Goal: Task Accomplishment & Management: Use online tool/utility

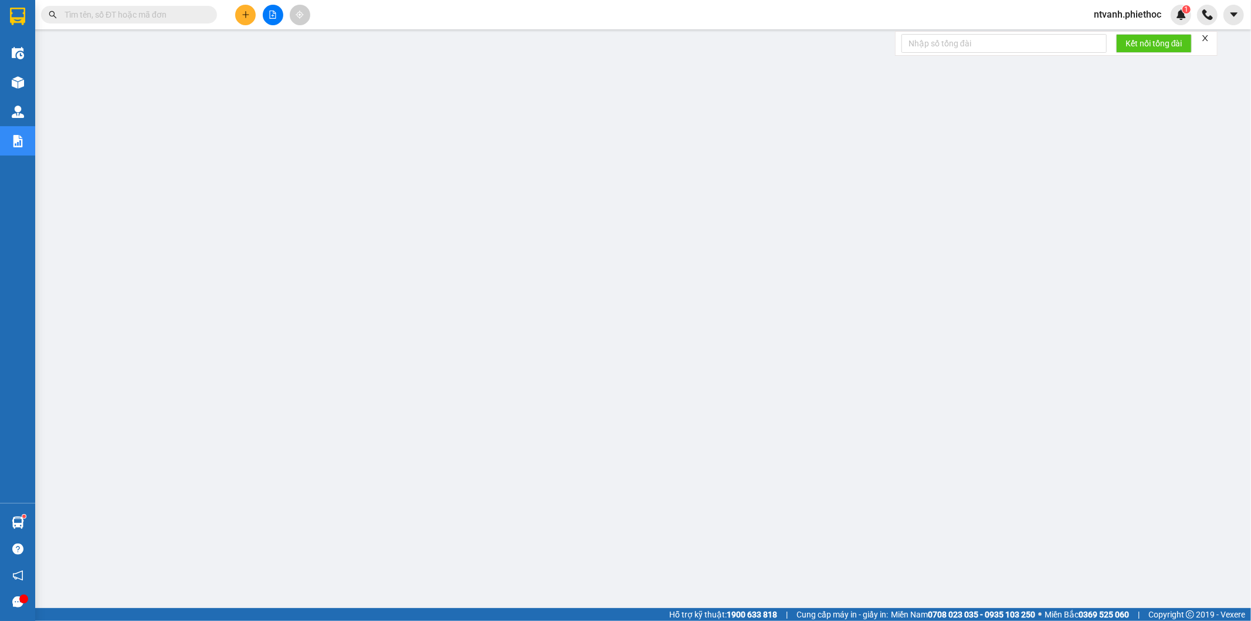
click at [119, 15] on input "text" at bounding box center [134, 14] width 138 height 13
paste input "PVD11409251224"
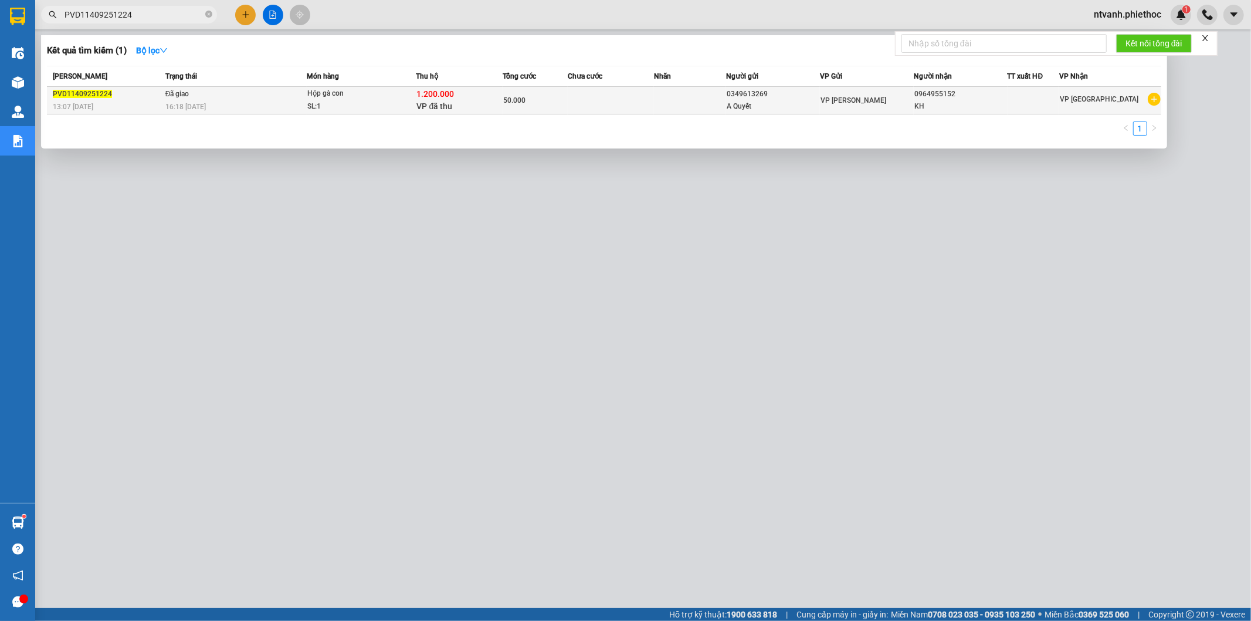
type input "PVD11409251224"
click at [695, 103] on td at bounding box center [690, 101] width 72 height 28
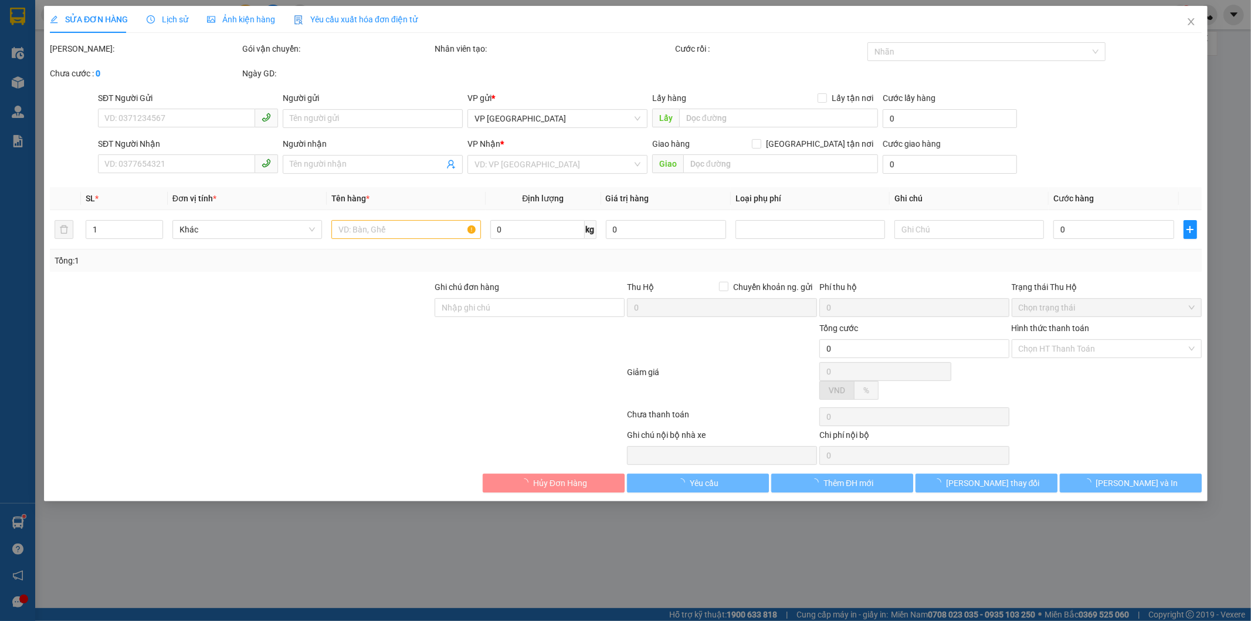
type input "0349613269"
type input "A Quyết"
type input "0964955152"
type input "KH"
type input "Người nhận chịu cước vận chuyển và phí thu hộ"
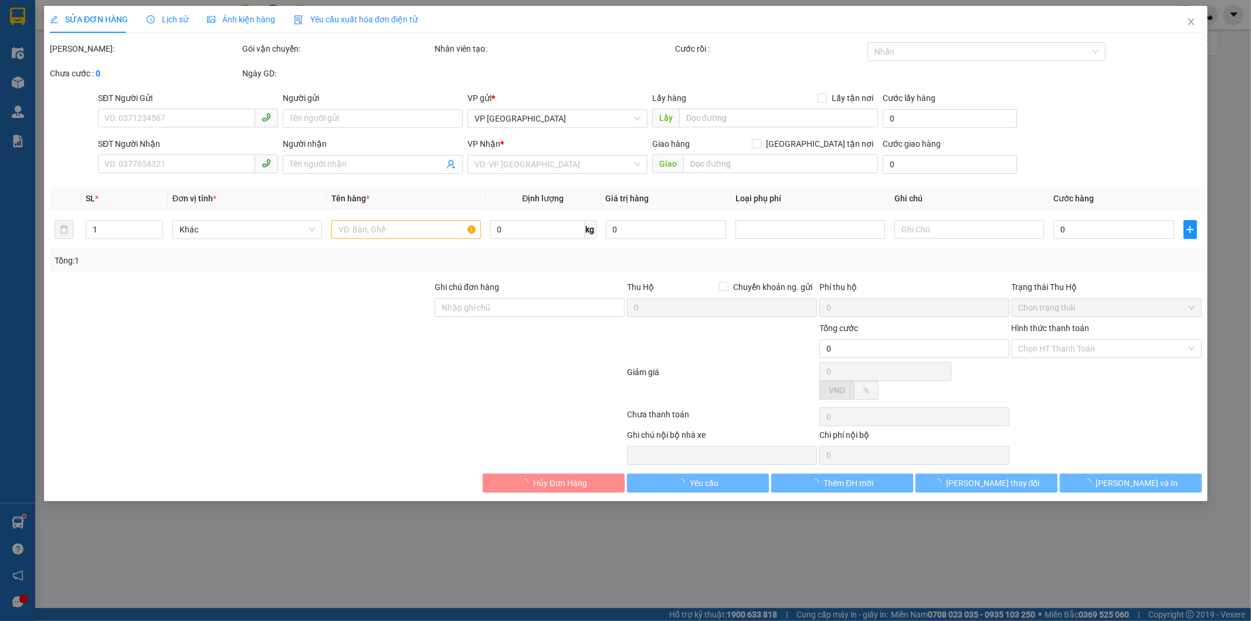
checkbox input "true"
type input "1.200.000"
type input "20.000"
type input "50.000"
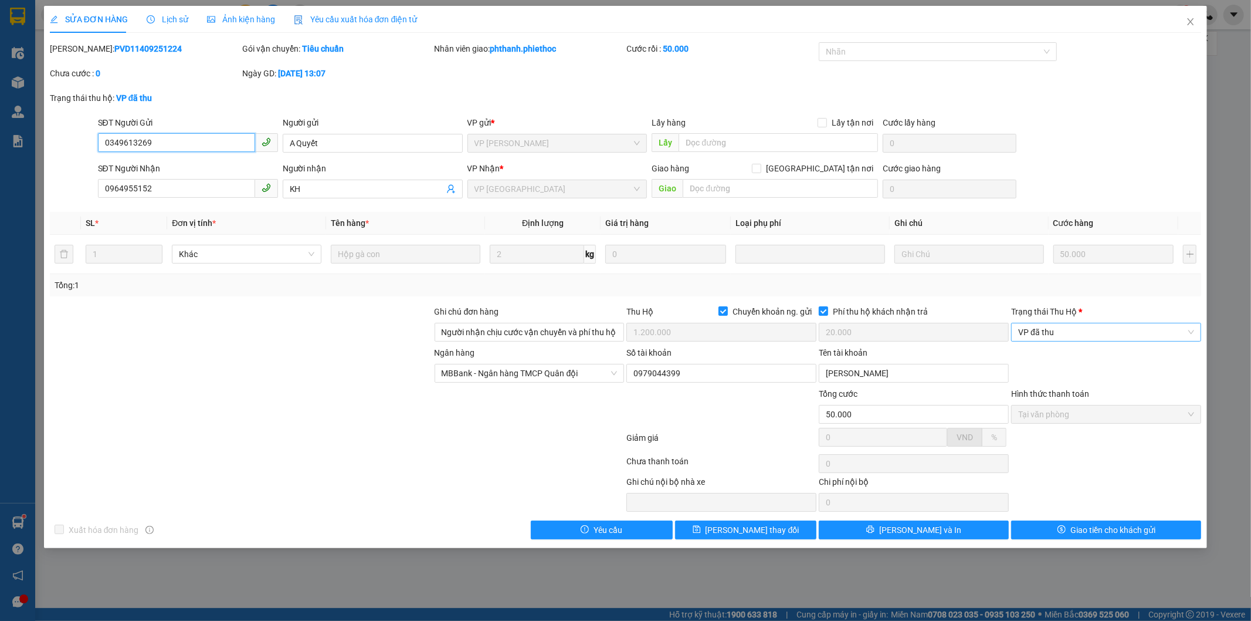
click at [1112, 336] on span "VP đã thu" at bounding box center [1106, 332] width 176 height 18
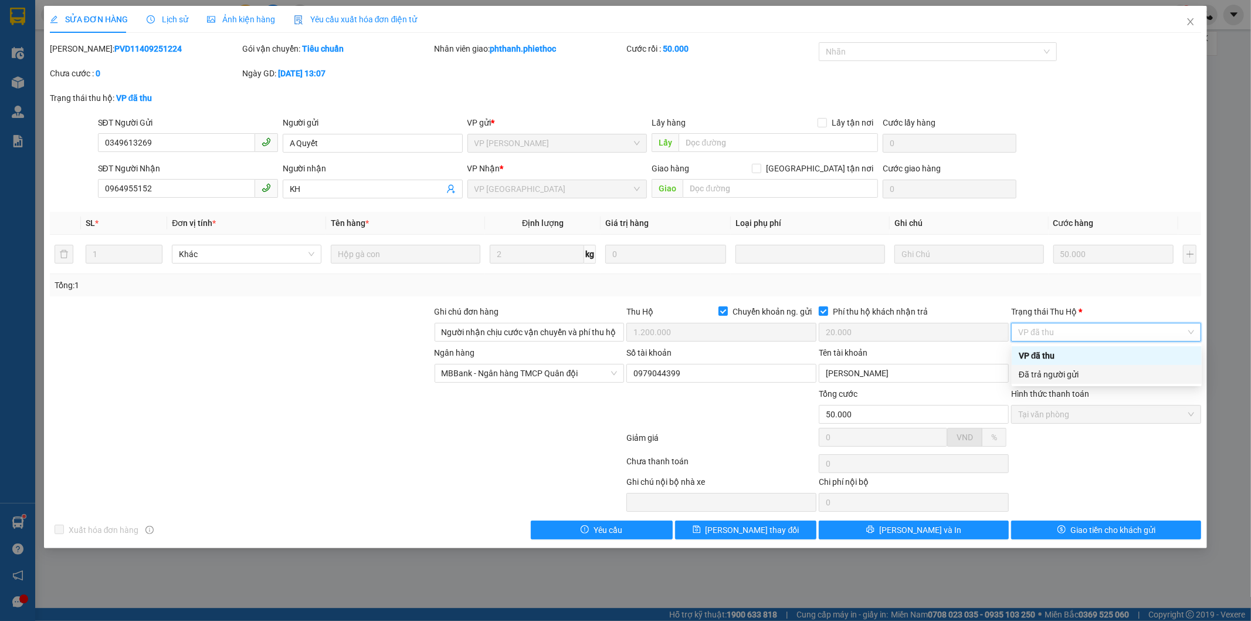
click at [1062, 375] on div "Đã trả người gửi" at bounding box center [1107, 374] width 176 height 13
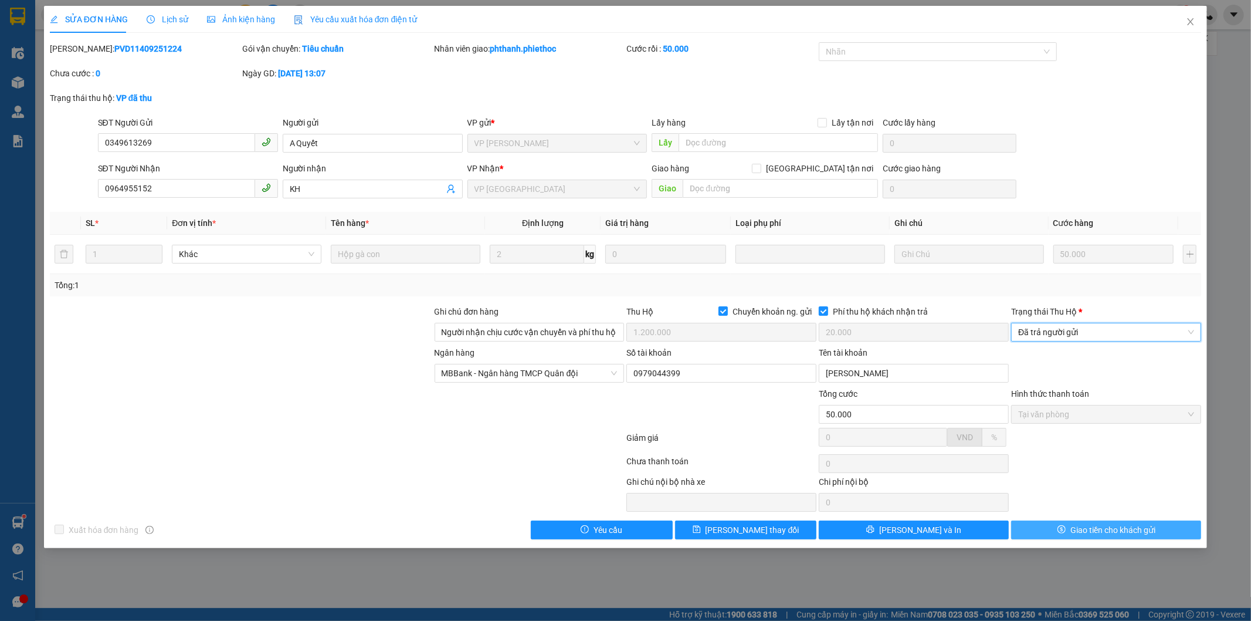
click at [1089, 523] on span "Giao tiền cho khách gửi" at bounding box center [1113, 529] width 85 height 13
